Goal: Task Accomplishment & Management: Use online tool/utility

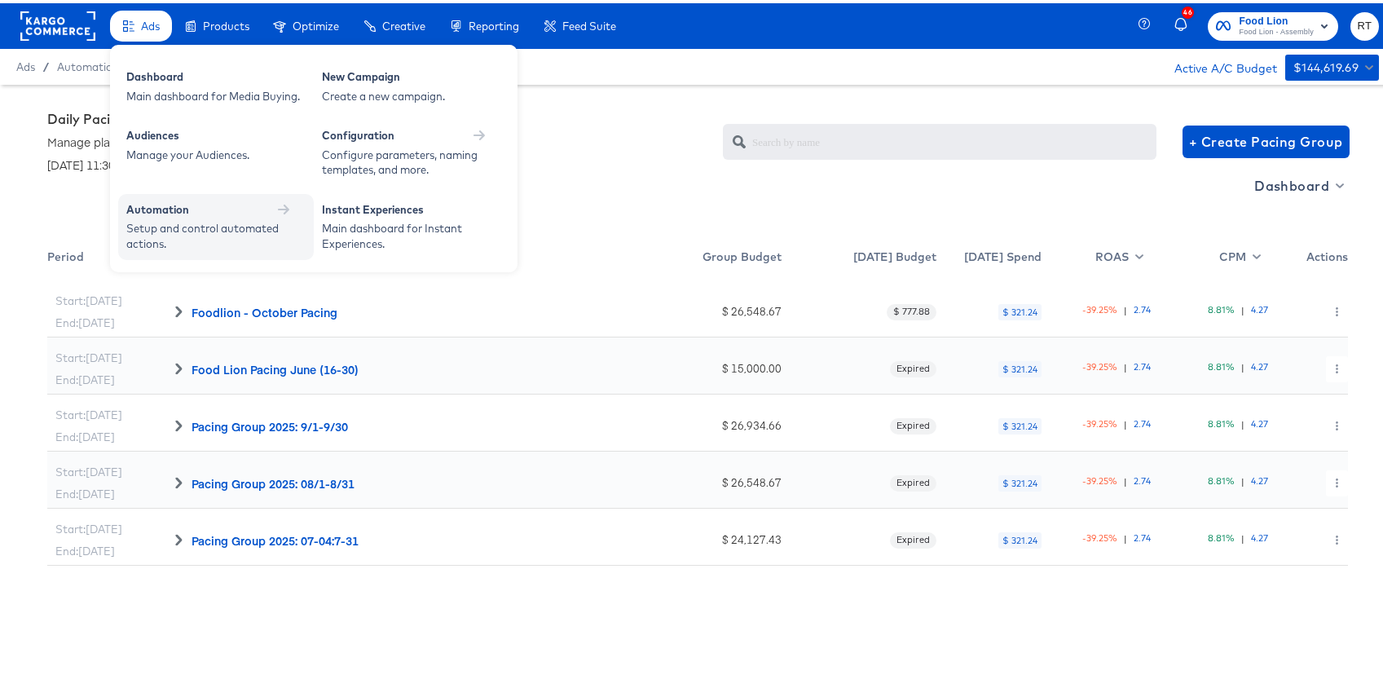
click at [166, 201] on div "Automation" at bounding box center [157, 206] width 63 height 15
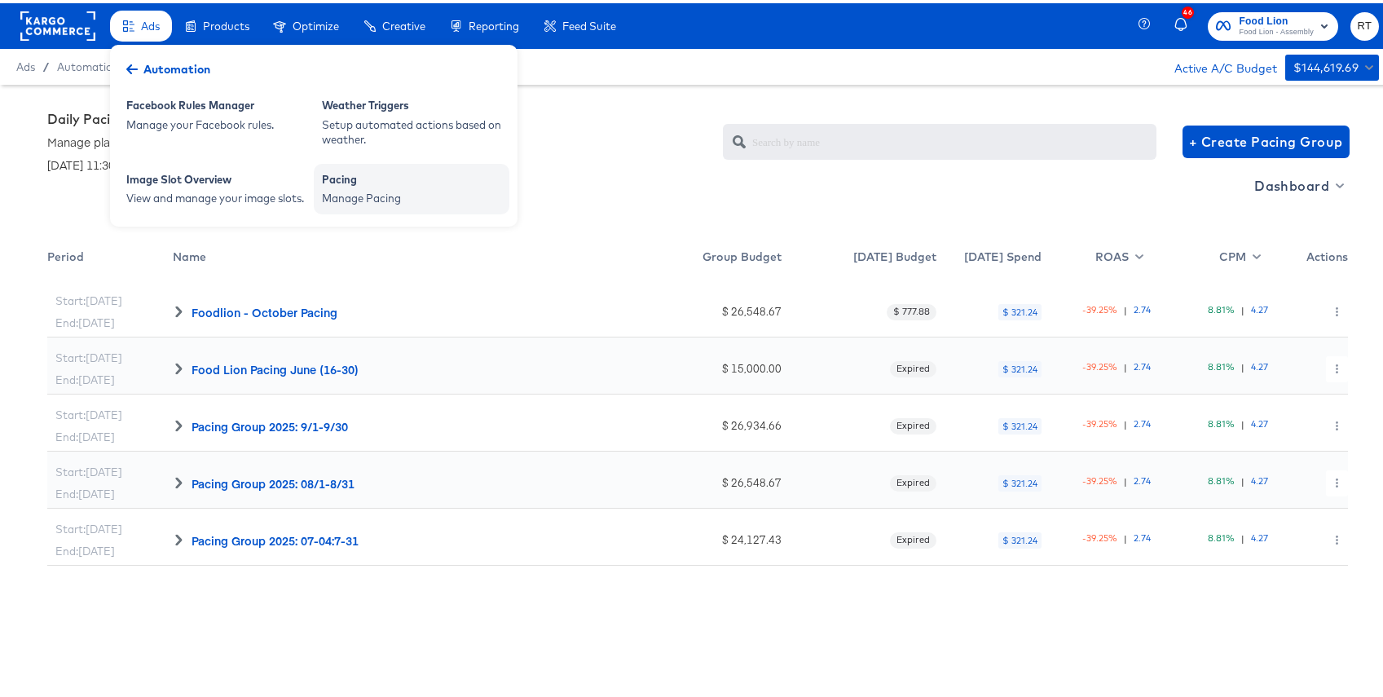
click at [341, 180] on div "Pacing" at bounding box center [411, 179] width 179 height 20
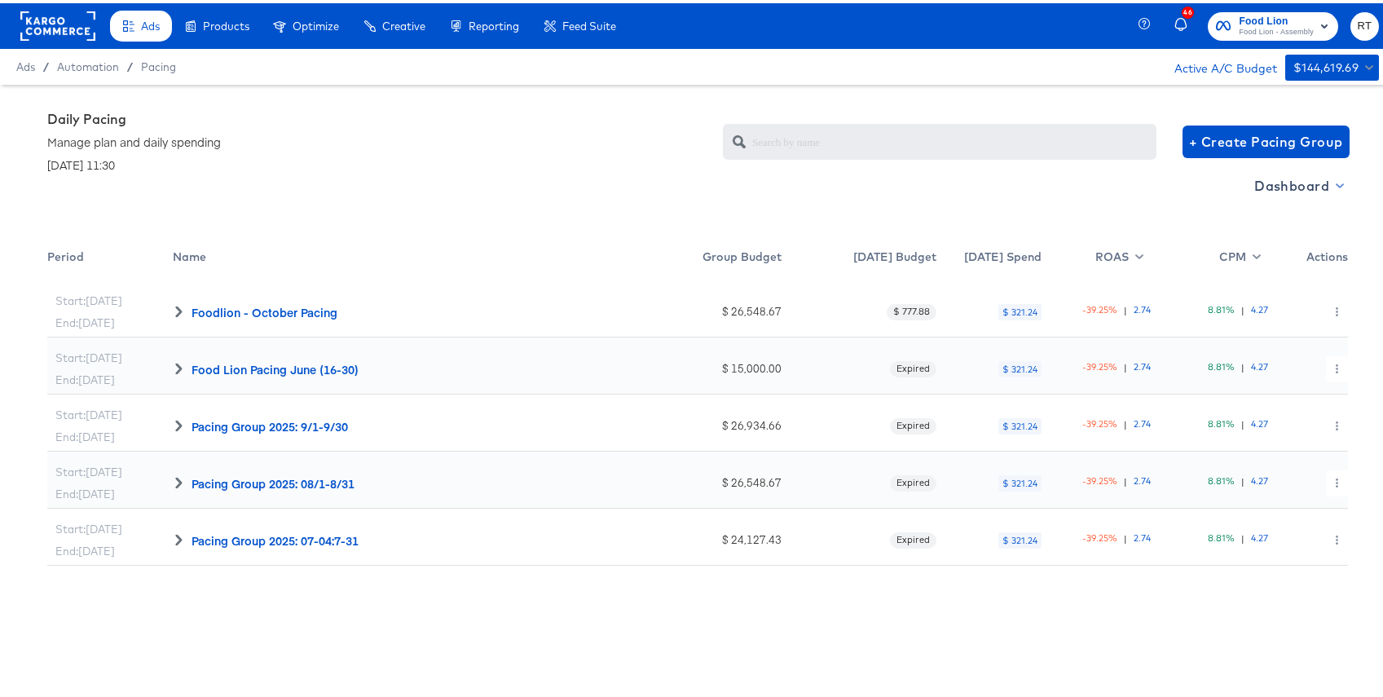
click at [1297, 184] on span "Dashboard" at bounding box center [1297, 182] width 87 height 23
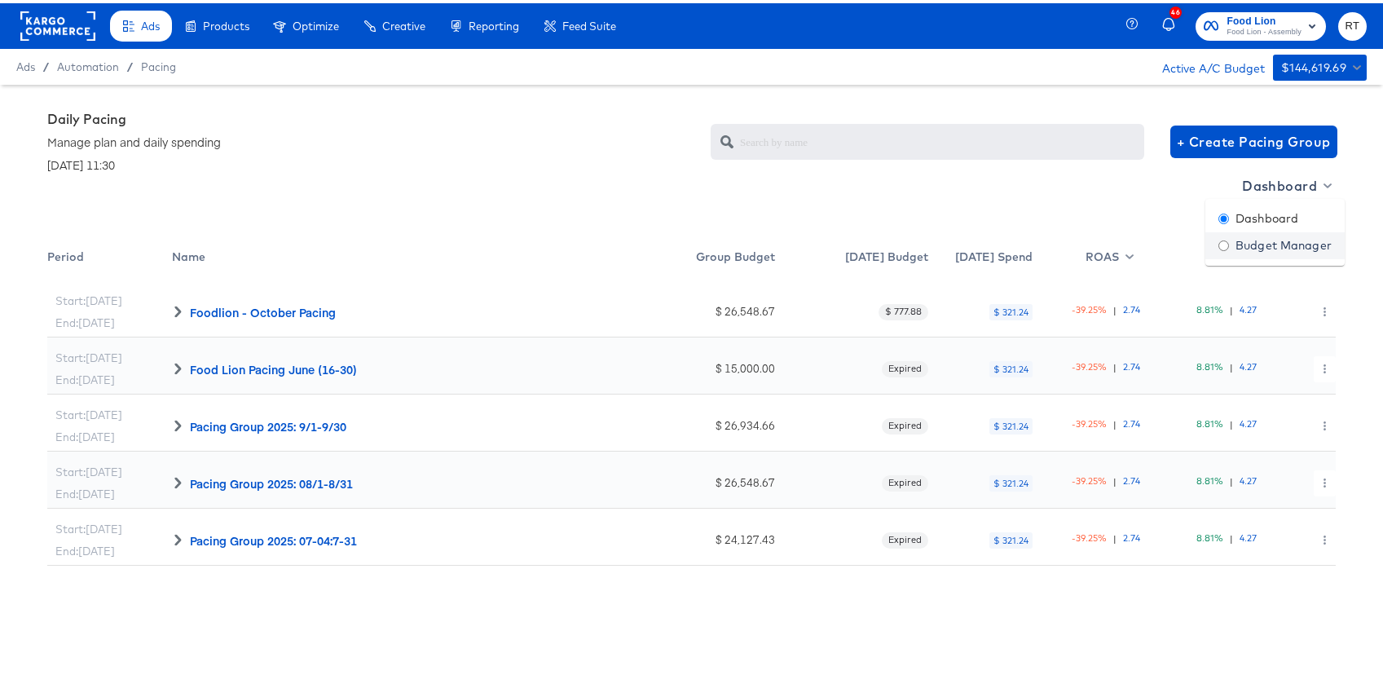
click at [1261, 240] on div "Budget Manager" at bounding box center [1274, 242] width 113 height 17
radio input "false"
radio input "true"
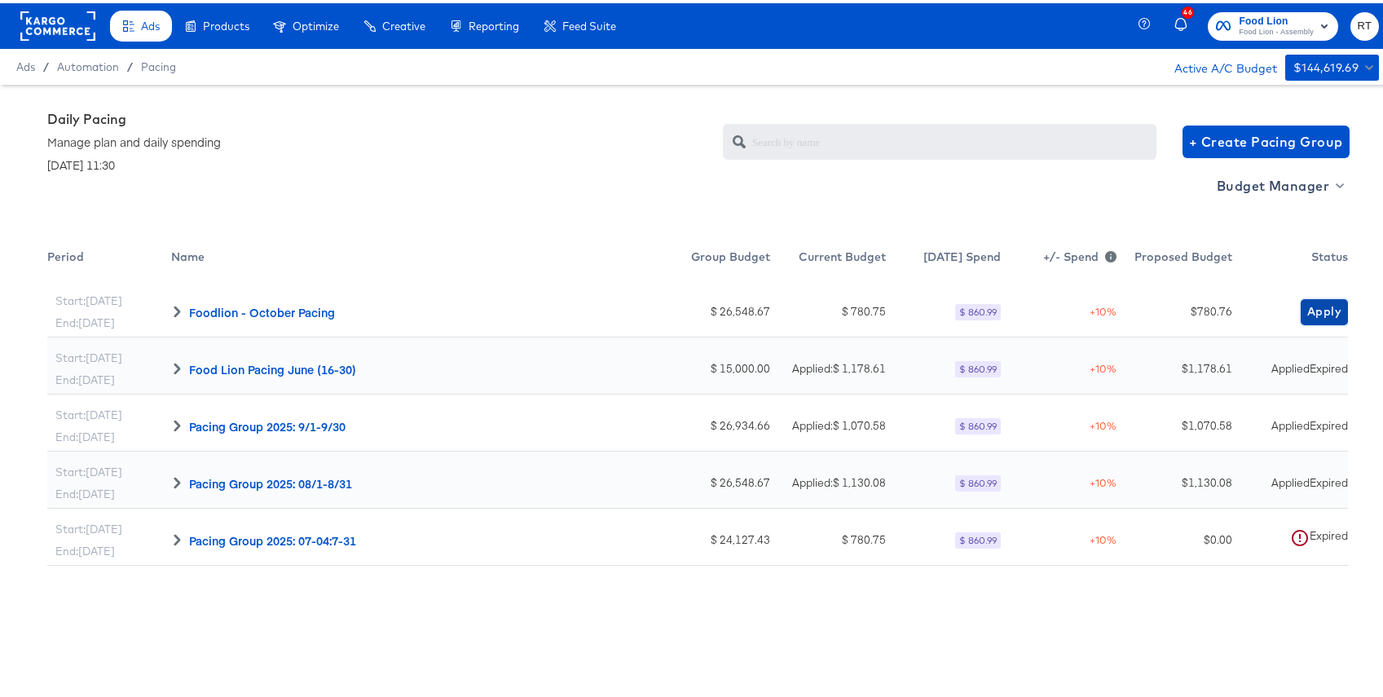
click at [1319, 310] on span "Apply" at bounding box center [1324, 308] width 34 height 20
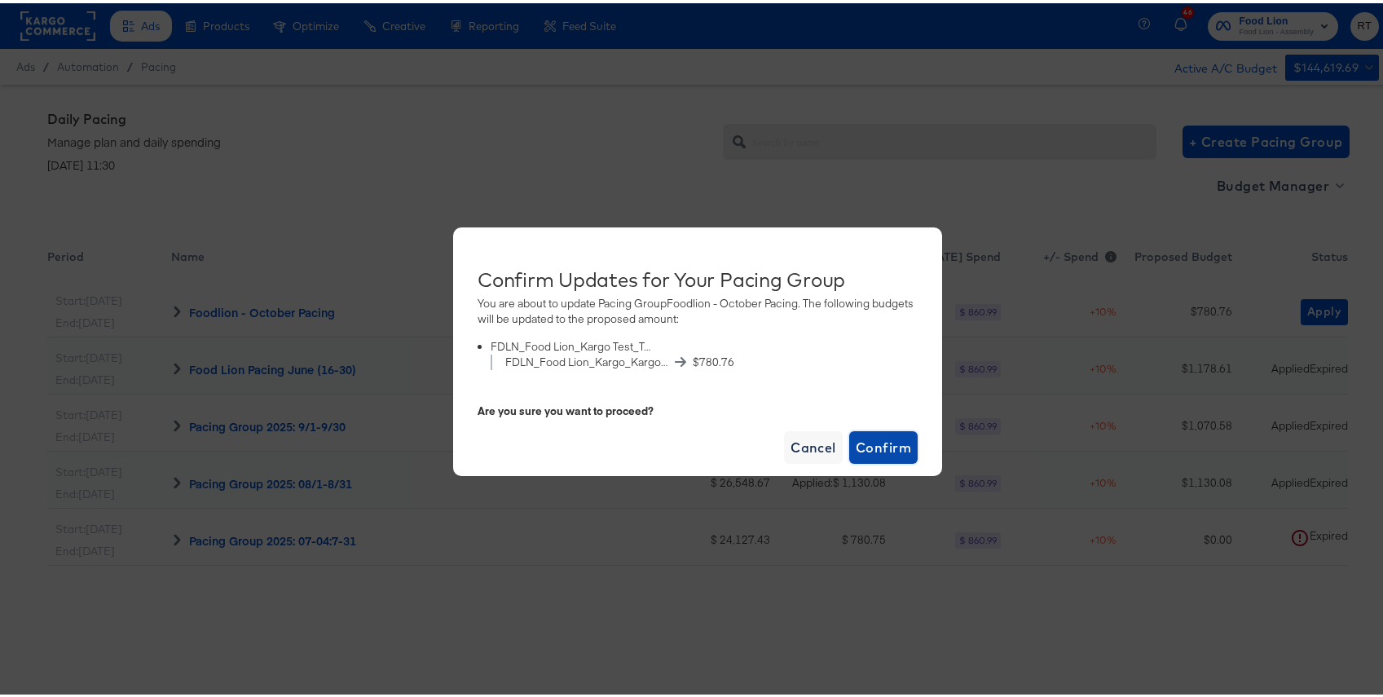
click at [849, 445] on button "Confirm" at bounding box center [883, 444] width 68 height 33
